Goal: Information Seeking & Learning: Learn about a topic

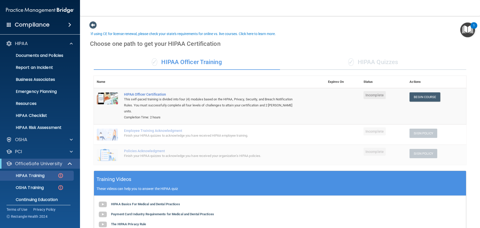
scroll to position [17, 0]
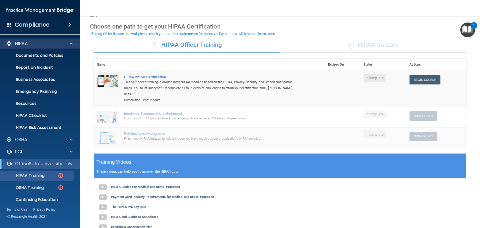
drag, startPoint x: 0, startPoint y: 0, endPoint x: 18, endPoint y: 43, distance: 46.7
click at [18, 43] on p "HIPAA" at bounding box center [21, 44] width 13 height 6
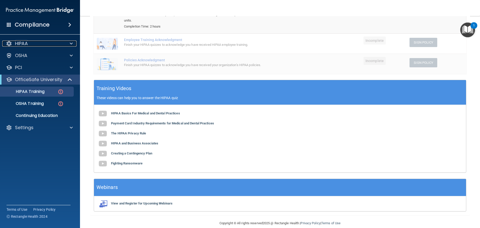
scroll to position [92, 0]
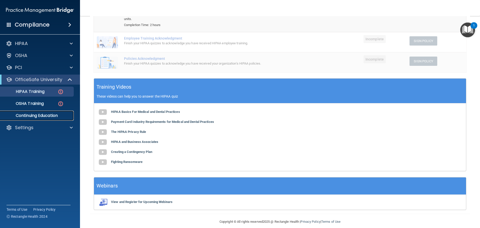
click at [44, 114] on p "Continuing Education" at bounding box center [37, 115] width 68 height 5
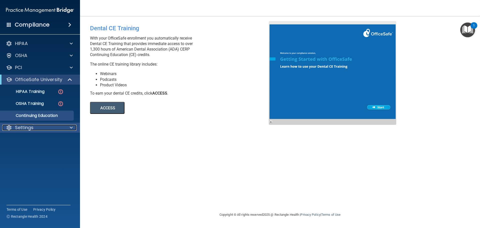
click at [42, 128] on div "Settings" at bounding box center [33, 128] width 62 height 6
click at [72, 126] on span at bounding box center [71, 128] width 3 height 6
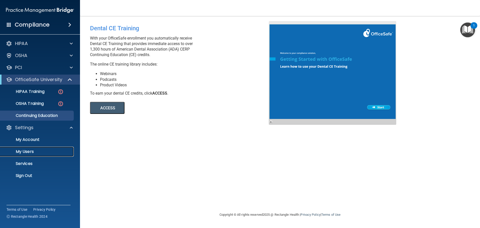
click at [29, 152] on p "My Users" at bounding box center [37, 151] width 68 height 5
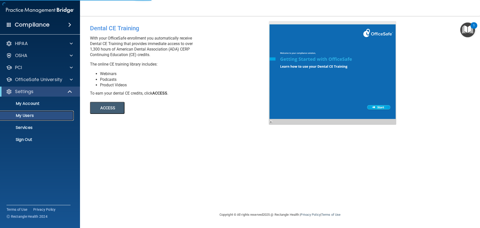
select select "20"
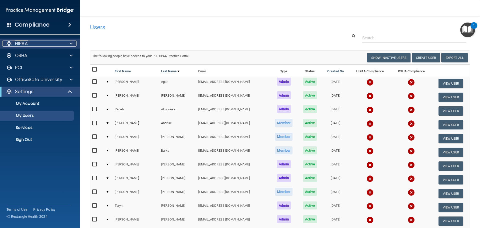
click at [33, 45] on div "HIPAA" at bounding box center [33, 44] width 62 height 6
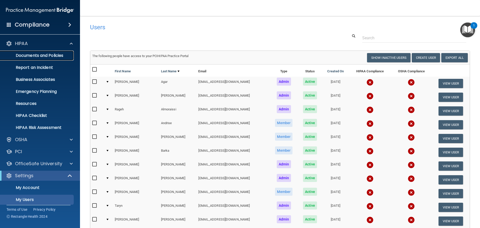
click at [32, 54] on p "Documents and Policies" at bounding box center [37, 55] width 68 height 5
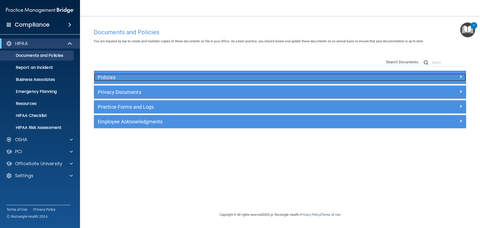
click at [460, 76] on span at bounding box center [461, 77] width 3 height 6
click at [461, 78] on span at bounding box center [461, 77] width 3 height 6
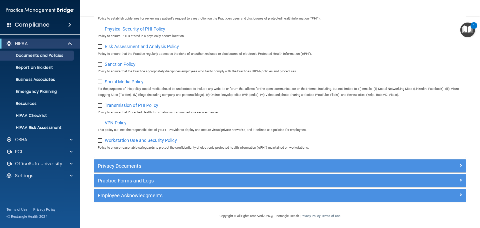
scroll to position [335, 0]
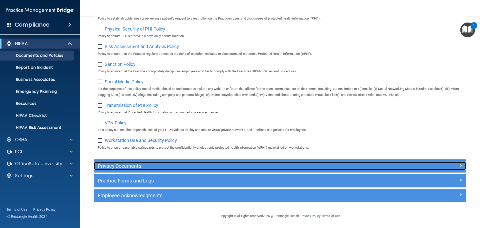
click at [455, 165] on div at bounding box center [419, 165] width 93 height 6
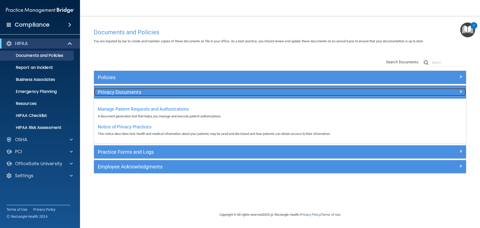
scroll to position [0, 0]
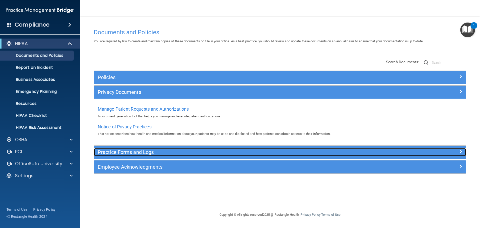
click at [460, 152] on span at bounding box center [461, 151] width 3 height 6
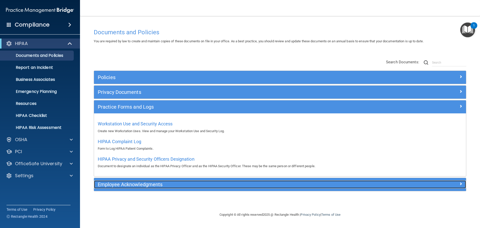
click at [463, 183] on div at bounding box center [419, 183] width 93 height 6
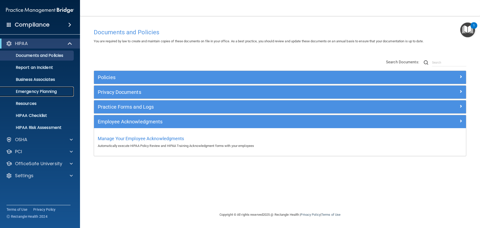
click at [31, 90] on p "Emergency Planning" at bounding box center [37, 91] width 68 height 5
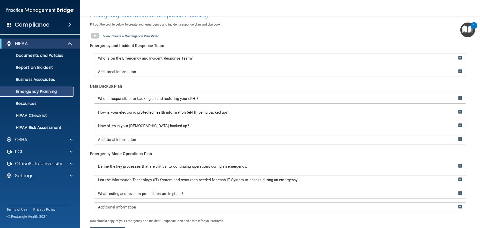
scroll to position [50, 0]
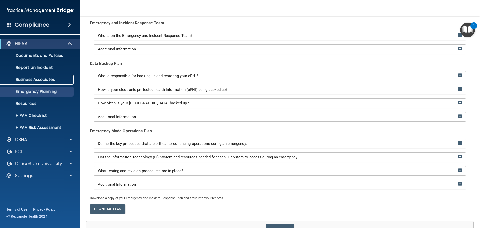
click at [39, 81] on p "Business Associates" at bounding box center [37, 79] width 68 height 5
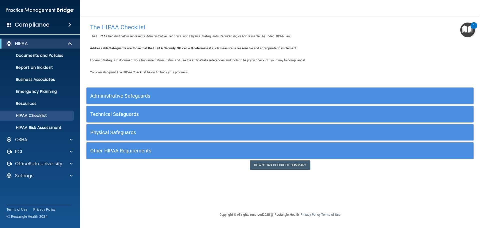
drag, startPoint x: 173, startPoint y: 94, endPoint x: 175, endPoint y: 93, distance: 2.8
click at [175, 93] on h5 "Administrative Safeguards" at bounding box center [231, 96] width 283 height 6
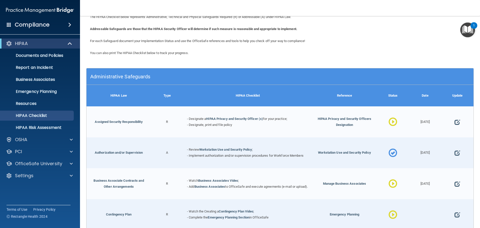
scroll to position [50, 0]
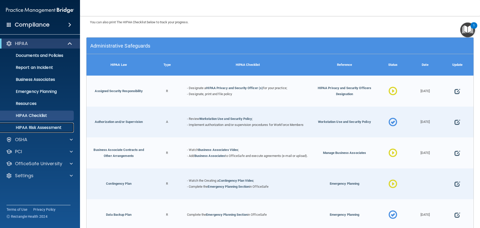
click at [33, 126] on p "HIPAA Risk Assessment" at bounding box center [37, 127] width 68 height 5
